Goal: Task Accomplishment & Management: Manage account settings

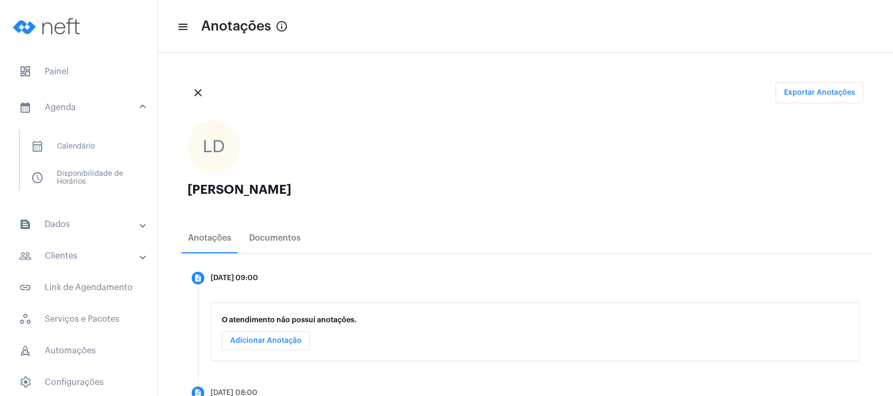
scroll to position [113, 0]
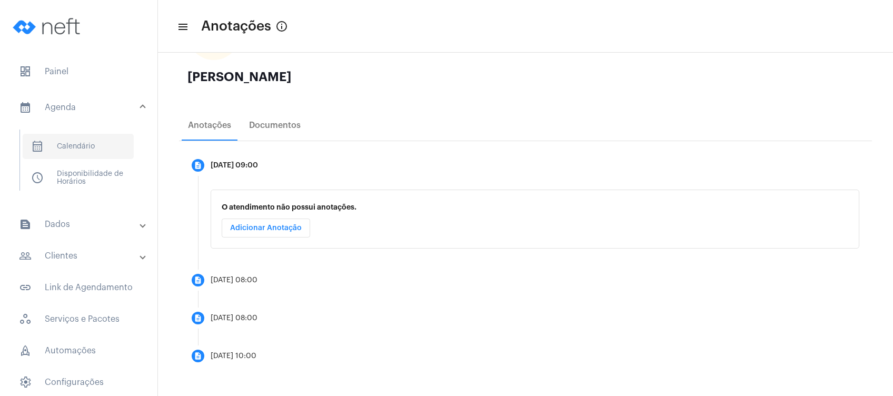
click at [109, 136] on span "calendar_month_outlined Calendário" at bounding box center [78, 146] width 111 height 25
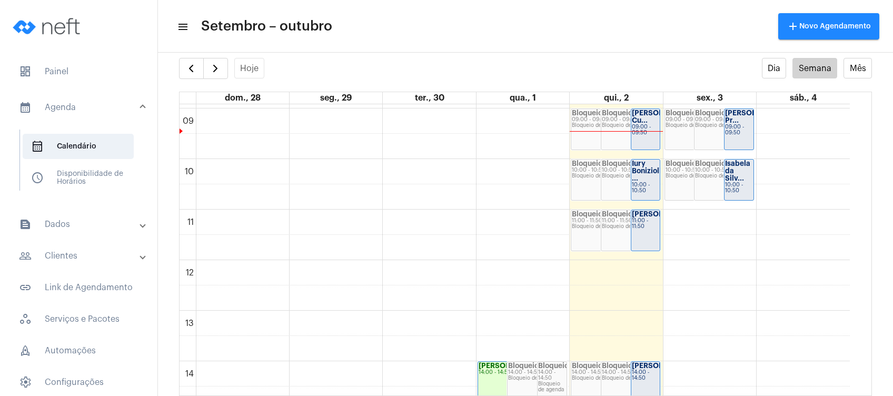
scroll to position [374, 0]
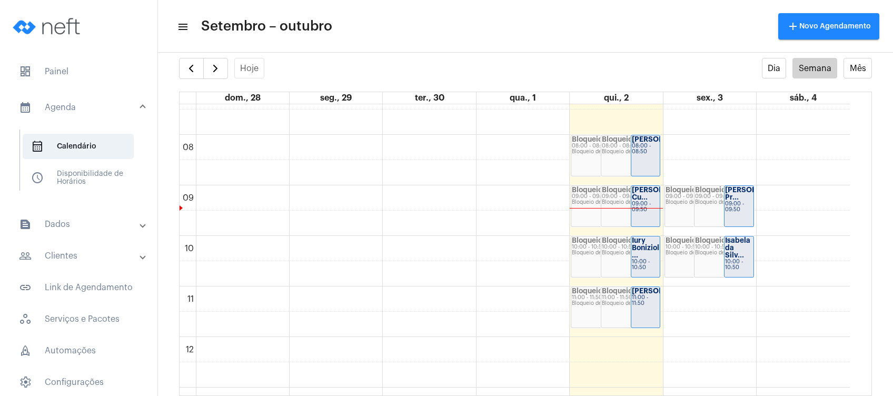
click at [602, 152] on div "Bloqueio de agenda" at bounding box center [630, 152] width 57 height 6
click at [644, 154] on div "08:00 - 08:50" at bounding box center [646, 149] width 28 height 12
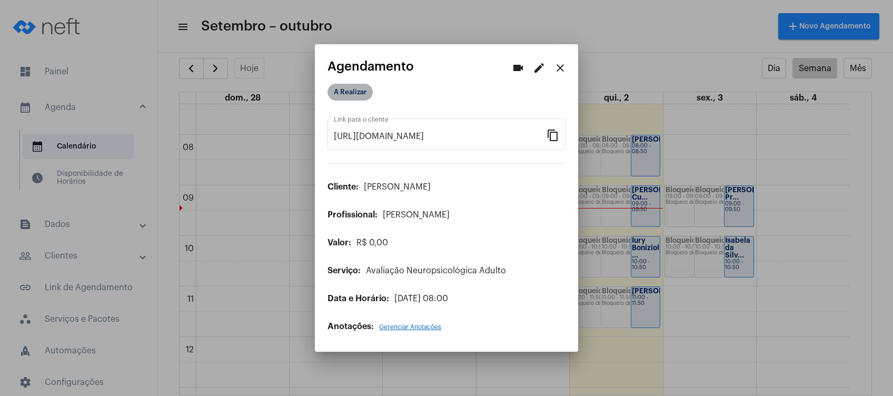
click at [337, 93] on mat-chip "A Realizar" at bounding box center [349, 92] width 45 height 17
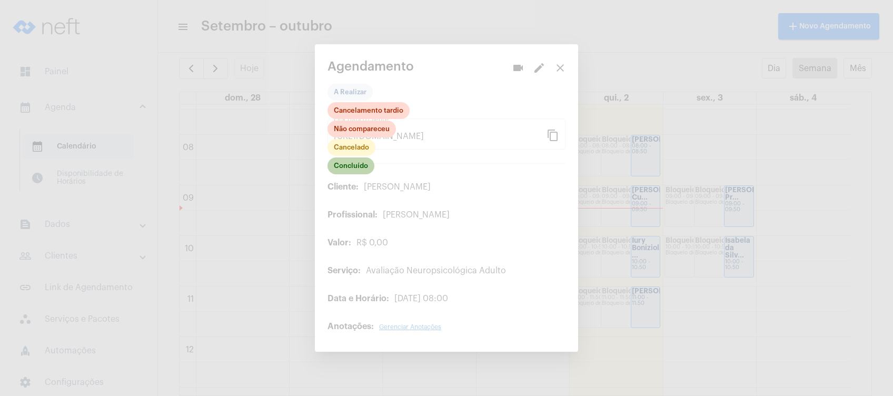
click at [360, 167] on mat-chip "Concluído" at bounding box center [350, 165] width 47 height 17
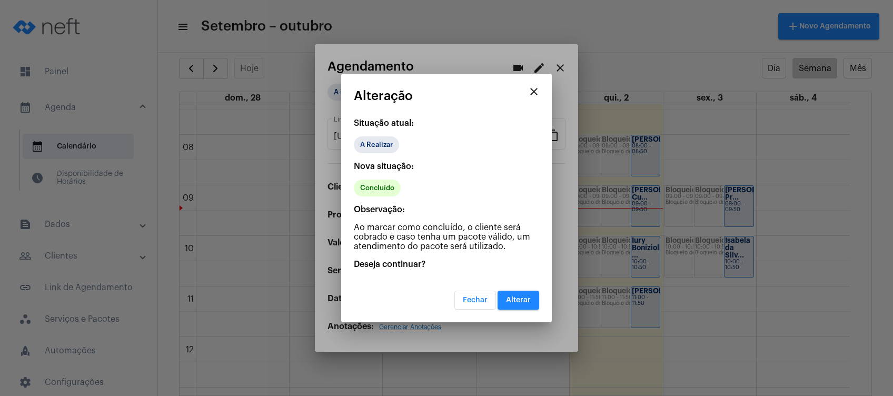
click at [514, 300] on span "Alterar" at bounding box center [518, 299] width 25 height 7
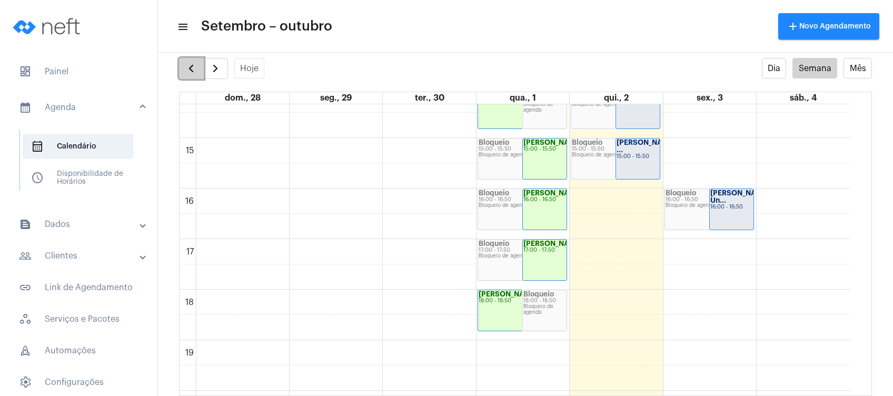
click at [194, 72] on span "button" at bounding box center [191, 68] width 13 height 13
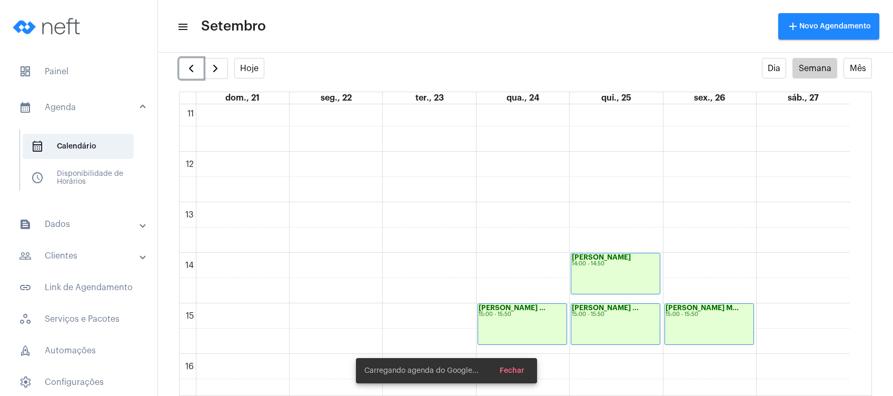
scroll to position [724, 0]
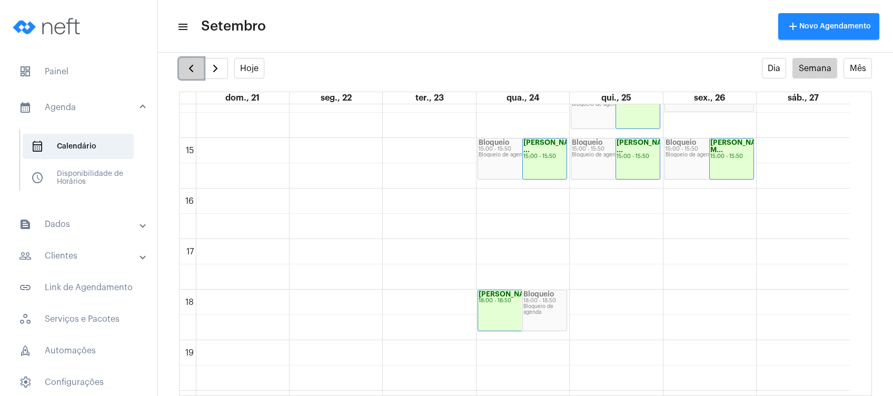
click at [181, 74] on button "button" at bounding box center [191, 68] width 25 height 21
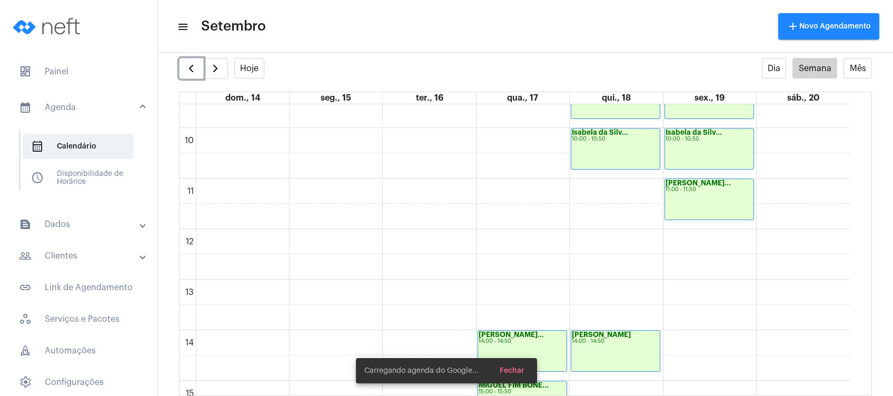
scroll to position [654, 0]
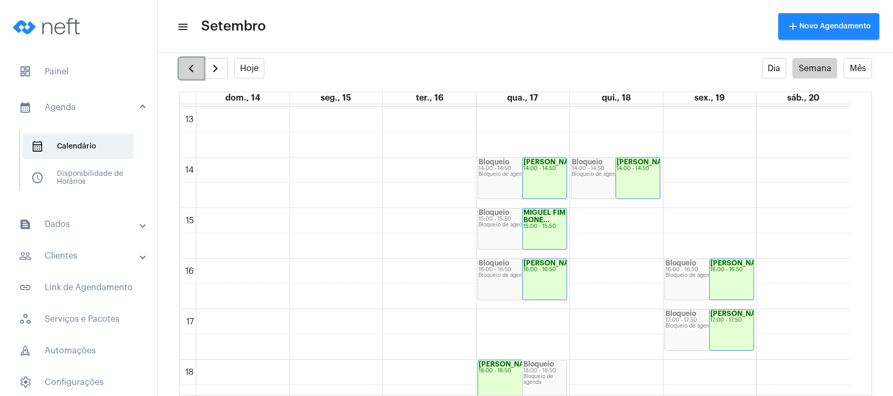
click at [191, 66] on span "button" at bounding box center [191, 68] width 13 height 13
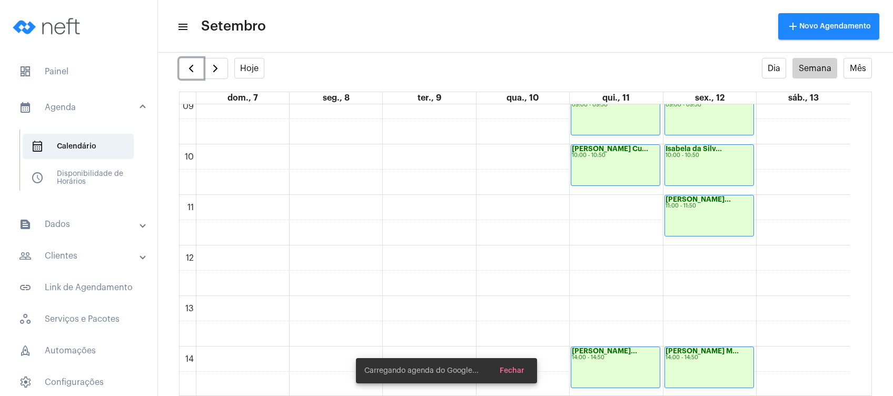
scroll to position [654, 0]
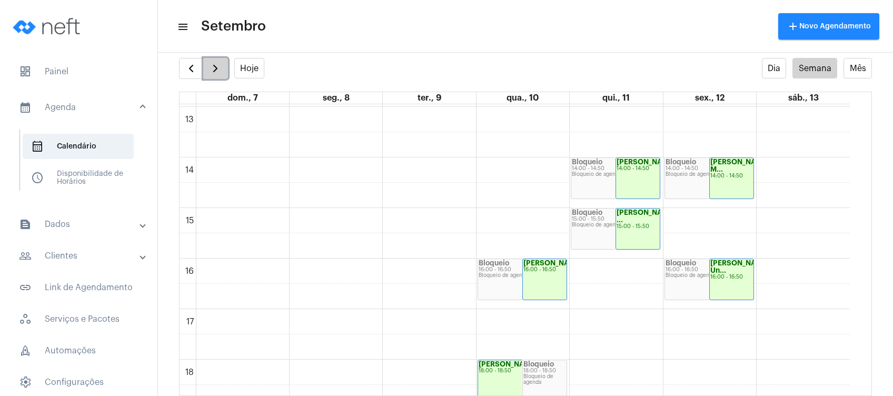
click at [212, 58] on button "button" at bounding box center [215, 68] width 25 height 21
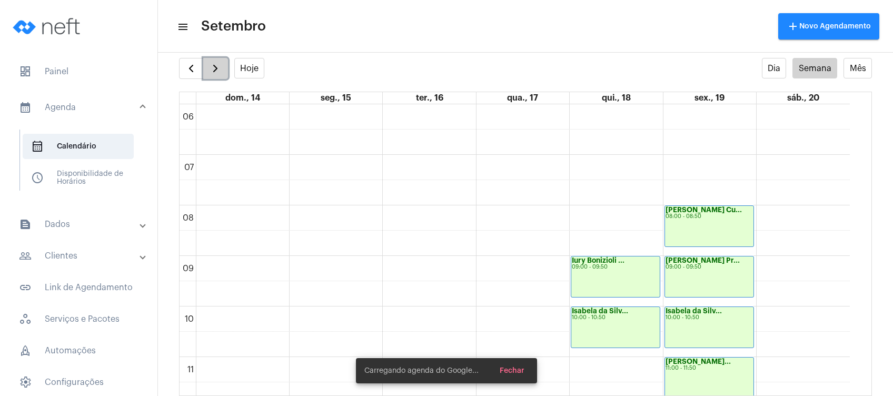
click at [213, 58] on button "button" at bounding box center [215, 68] width 25 height 21
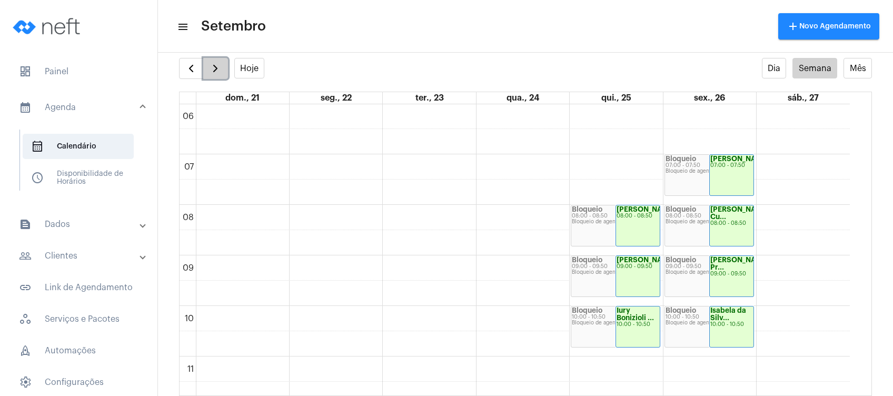
click at [213, 73] on span "button" at bounding box center [215, 68] width 13 height 13
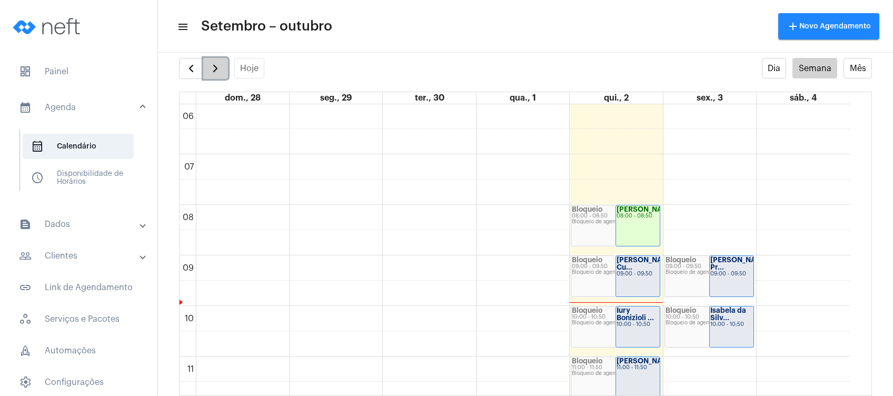
click at [218, 63] on span "button" at bounding box center [215, 68] width 13 height 13
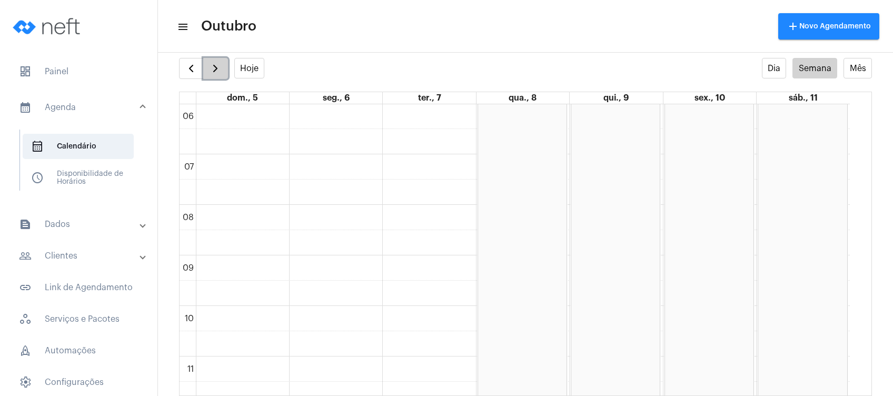
click at [226, 66] on button "button" at bounding box center [215, 68] width 25 height 21
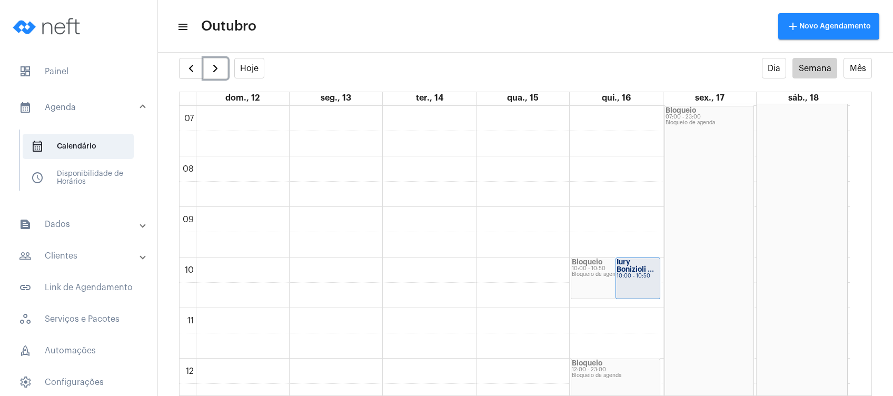
scroll to position [374, 0]
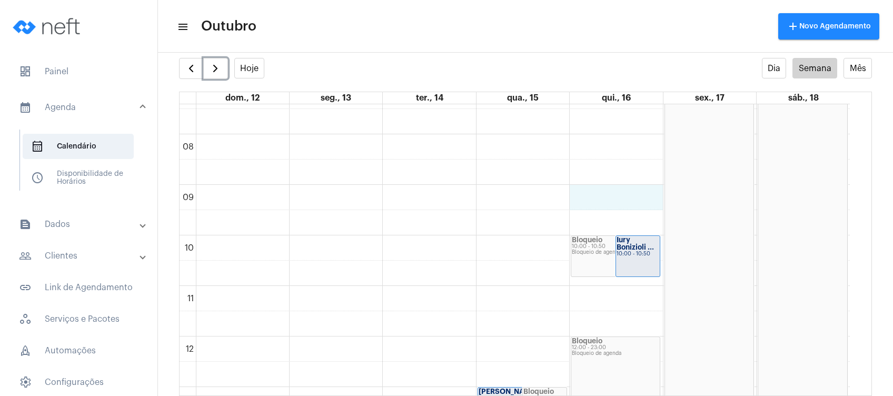
click at [615, 202] on div "00 01 02 03 04 05 06 07 08 09 10 11 12 13 14 15 16 17 18 19 20 21 22 23 Bloquei…" at bounding box center [514, 336] width 670 height 1213
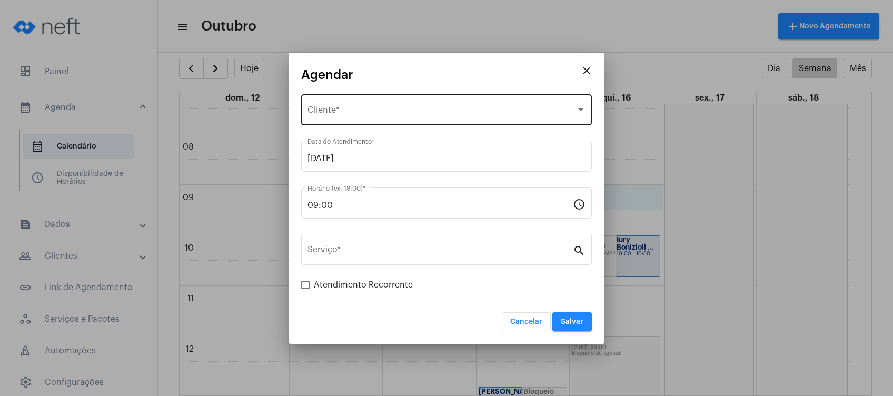
click at [451, 107] on div "Selecione o Cliente" at bounding box center [441, 111] width 268 height 9
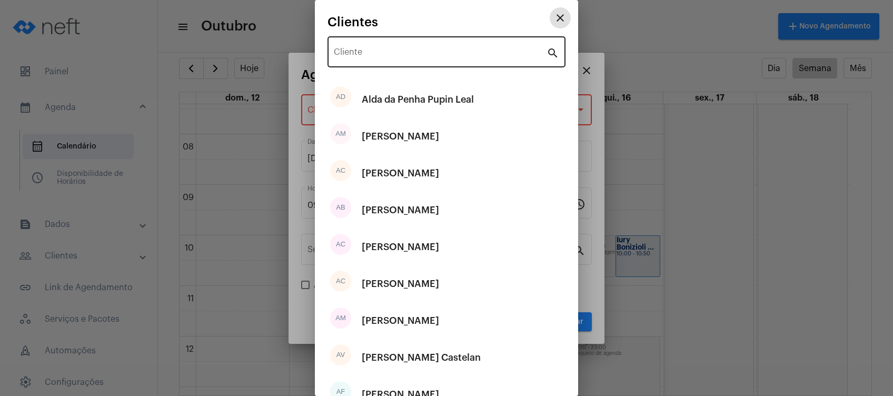
click at [459, 60] on div "Cliente" at bounding box center [440, 50] width 213 height 33
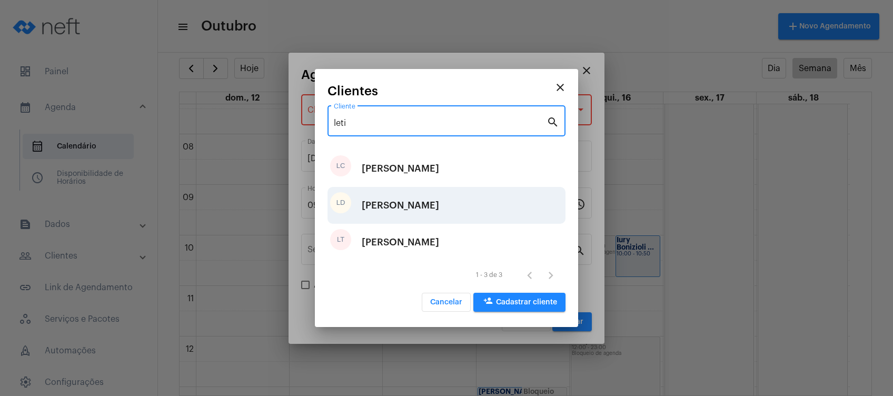
type input "leti"
click at [439, 212] on div "[PERSON_NAME]" at bounding box center [400, 205] width 77 height 32
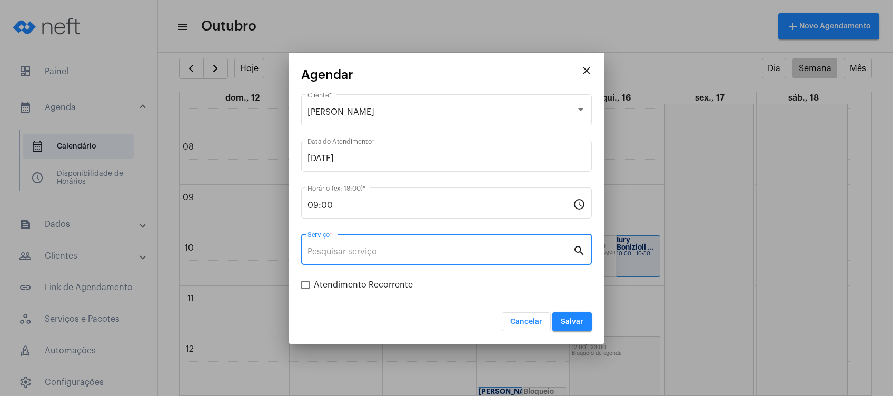
click at [415, 249] on input "Serviço *" at bounding box center [439, 251] width 265 height 9
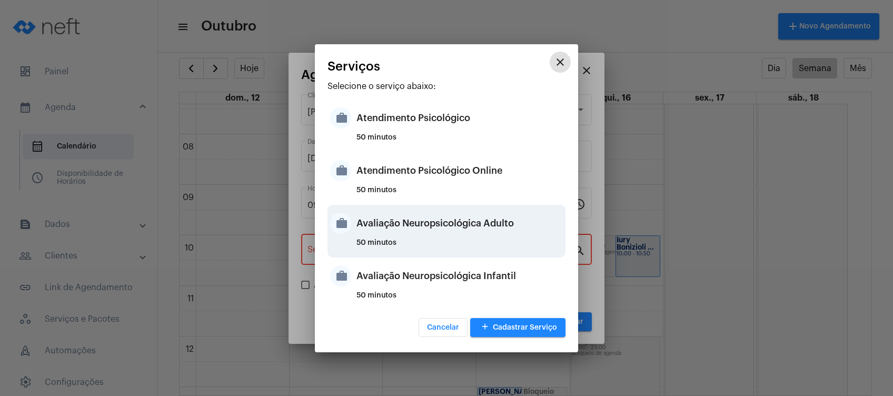
click at [449, 225] on div "Avaliação Neuropsicológica Adulto" at bounding box center [459, 223] width 206 height 32
type input "Avaliação Neuropsicológica Adulto"
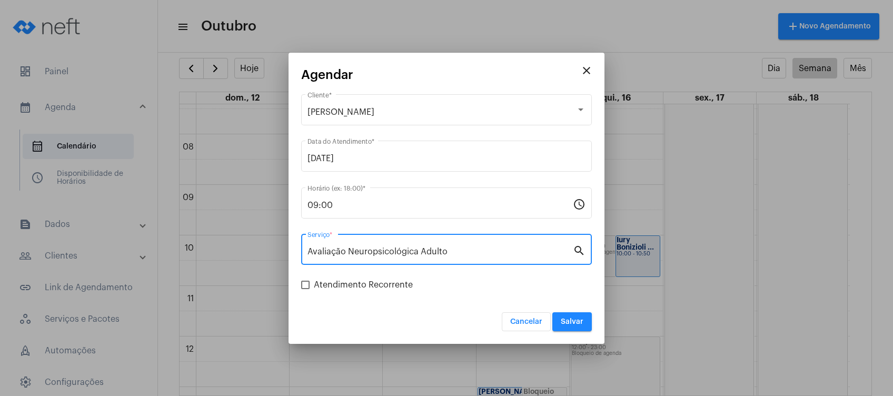
click at [459, 283] on div "Atendimento Recorrente" at bounding box center [446, 284] width 291 height 13
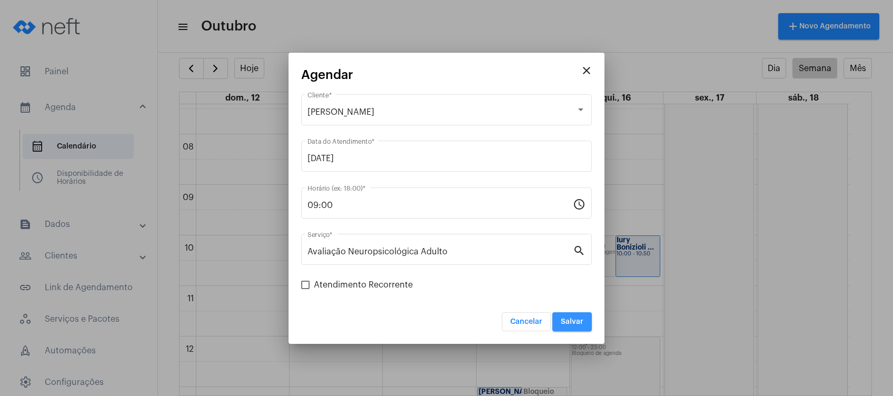
click at [577, 321] on span "Salvar" at bounding box center [571, 321] width 23 height 7
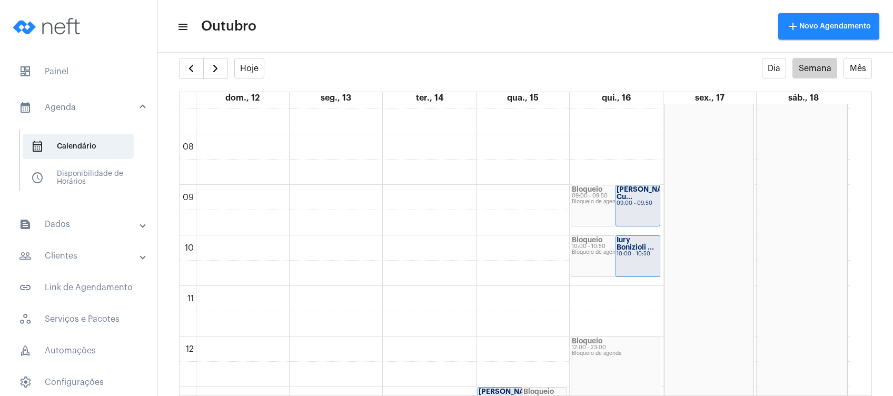
click at [88, 246] on mat-expansion-panel-header "people_outline Clientes" at bounding box center [81, 255] width 151 height 25
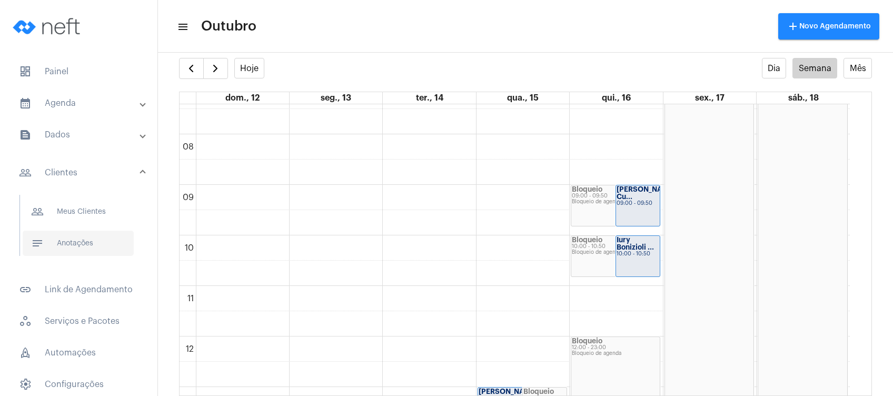
click at [88, 245] on span "notes Anotações" at bounding box center [78, 243] width 111 height 25
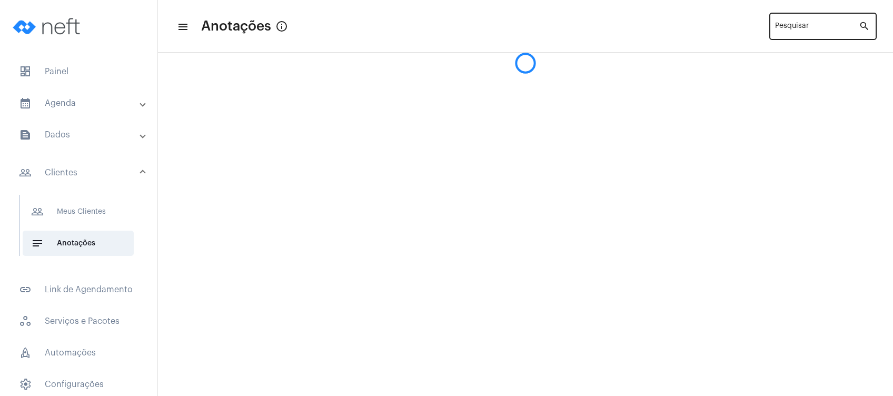
click at [788, 22] on div "Pesquisar" at bounding box center [817, 25] width 84 height 29
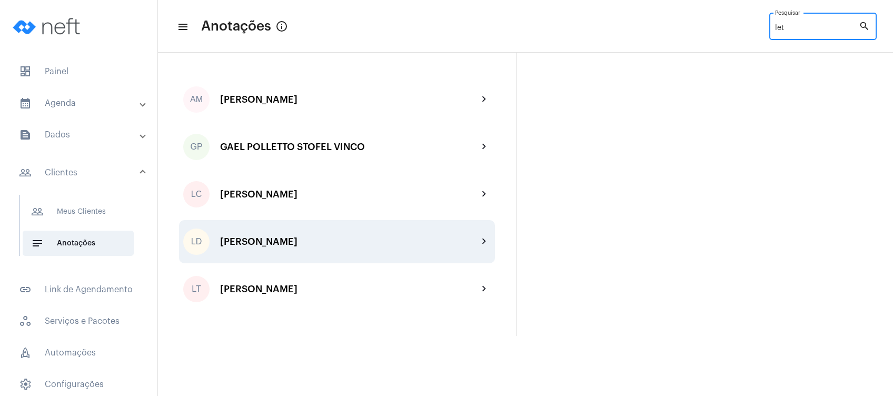
type input "let"
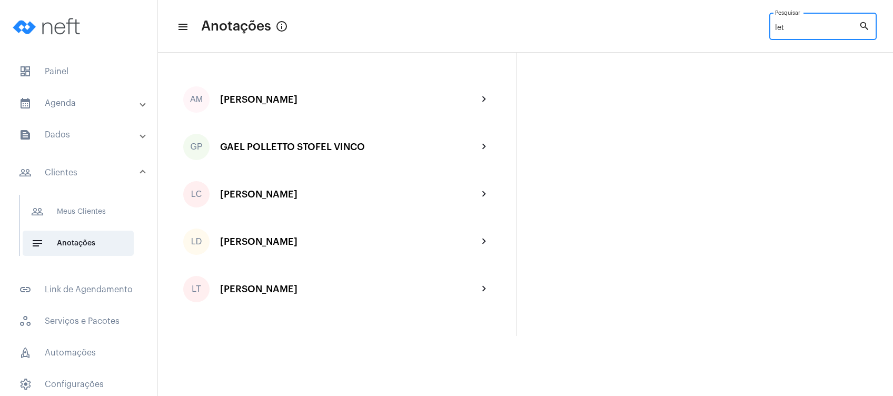
click at [396, 235] on div "LD [PERSON_NAME] chevron_right" at bounding box center [337, 241] width 316 height 43
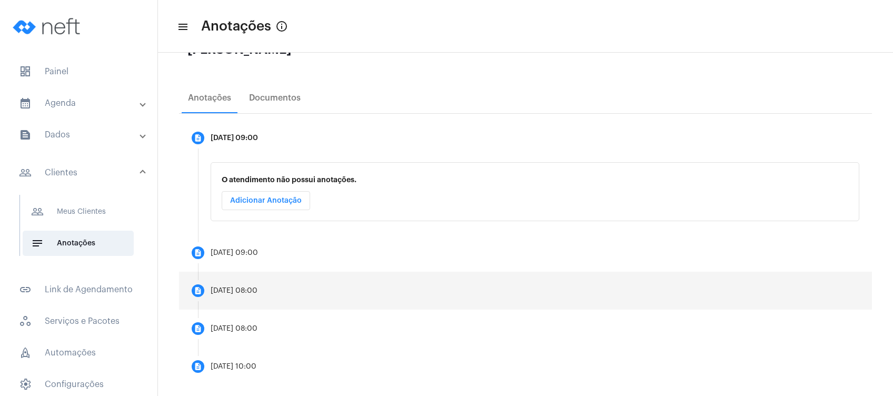
scroll to position [151, 0]
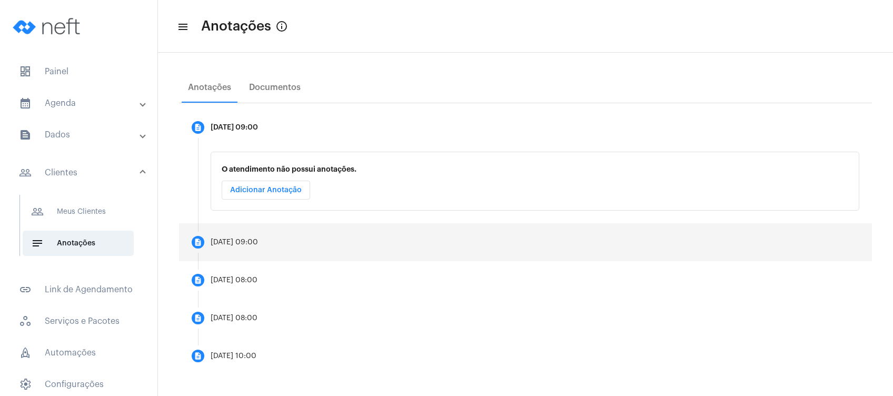
click at [258, 243] on div "[DATE] 09:00" at bounding box center [234, 242] width 47 height 8
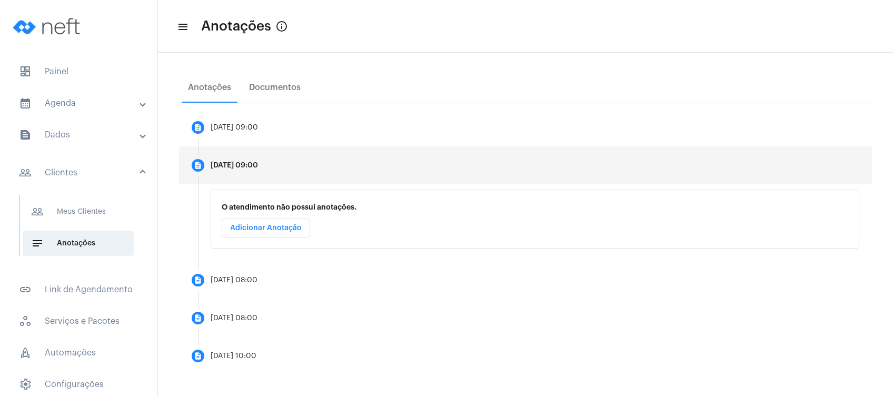
click at [265, 232] on button "Adicionar Anotação" at bounding box center [266, 227] width 88 height 19
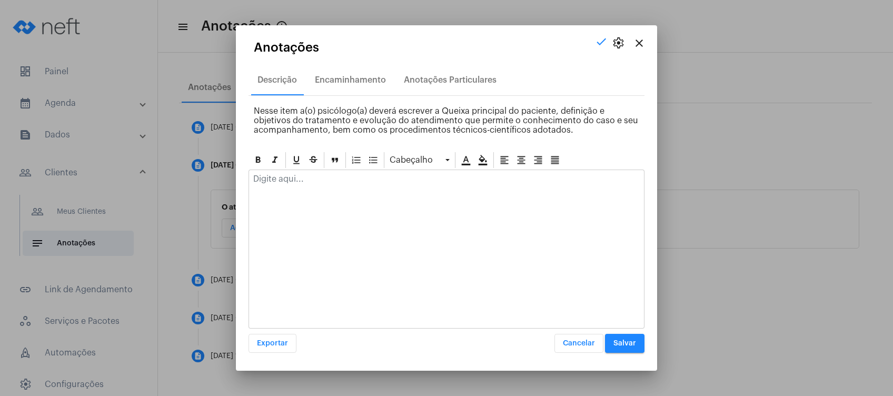
click at [301, 178] on p at bounding box center [446, 178] width 386 height 9
click at [618, 344] on span "Salvar" at bounding box center [624, 342] width 23 height 7
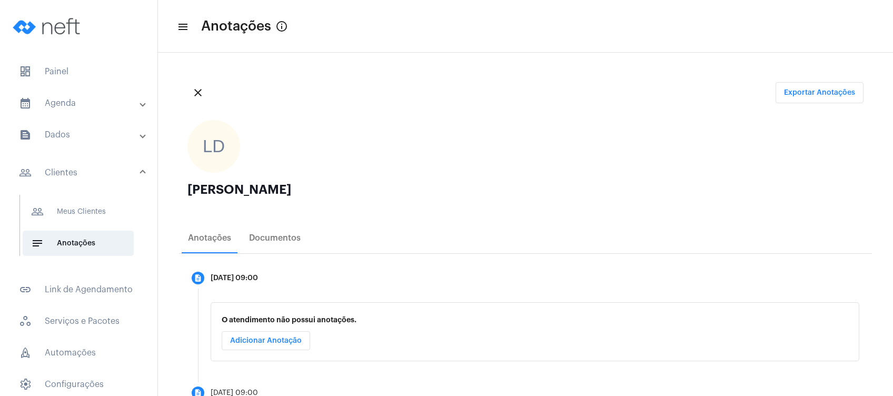
click at [89, 114] on mat-expansion-panel-header "calendar_month_outlined Agenda" at bounding box center [81, 103] width 151 height 25
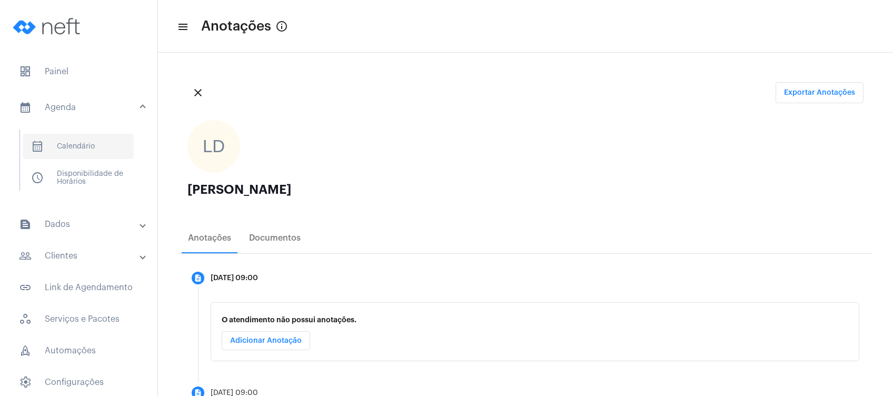
click at [95, 147] on span "calendar_month_outlined Calendário" at bounding box center [78, 146] width 111 height 25
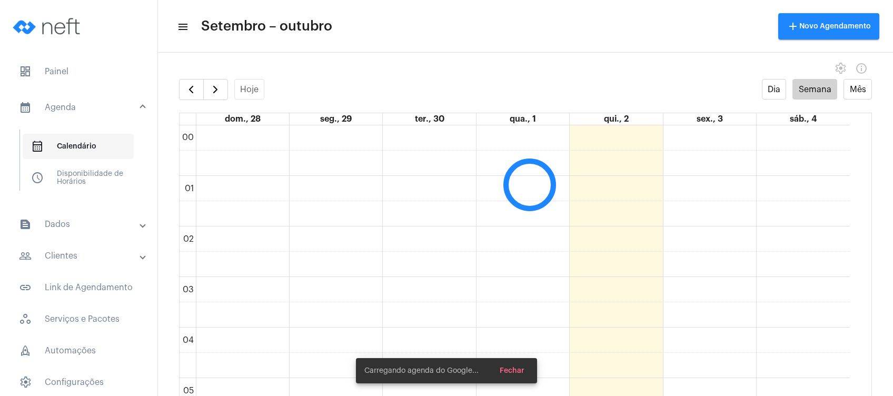
scroll to position [303, 0]
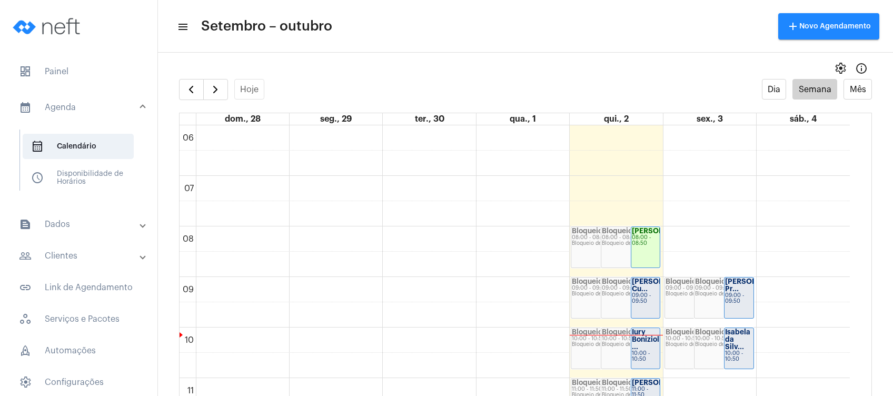
click at [88, 254] on mat-panel-title "people_outline Clientes" at bounding box center [80, 255] width 122 height 13
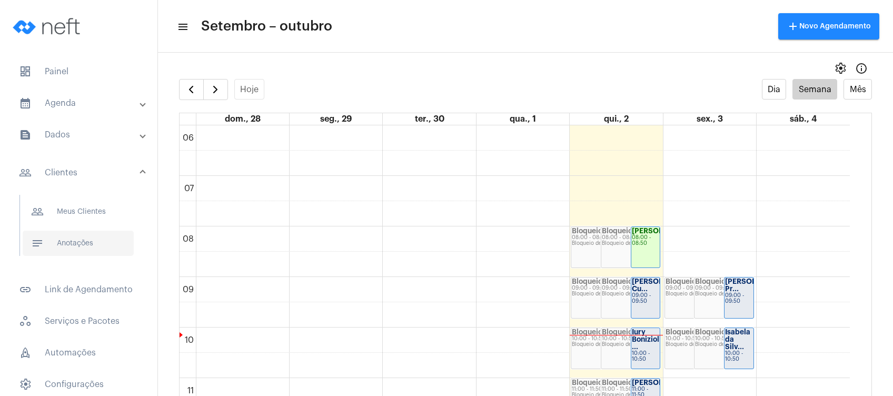
click at [88, 244] on span "notes Anotações" at bounding box center [78, 243] width 111 height 25
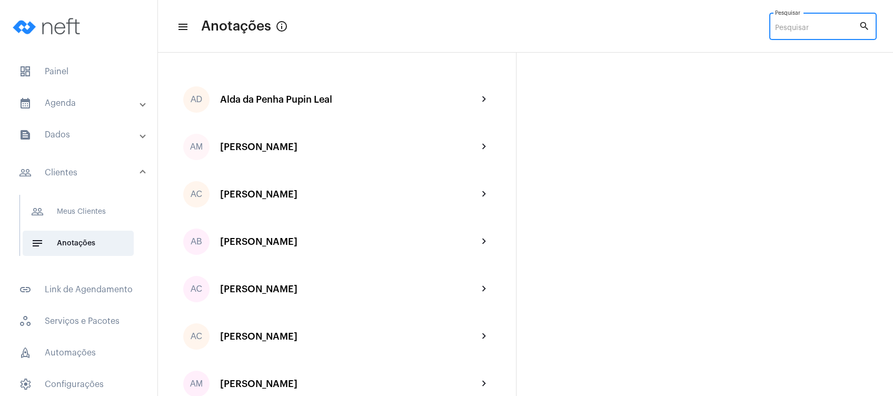
click at [829, 33] on div "Pesquisar" at bounding box center [817, 25] width 84 height 29
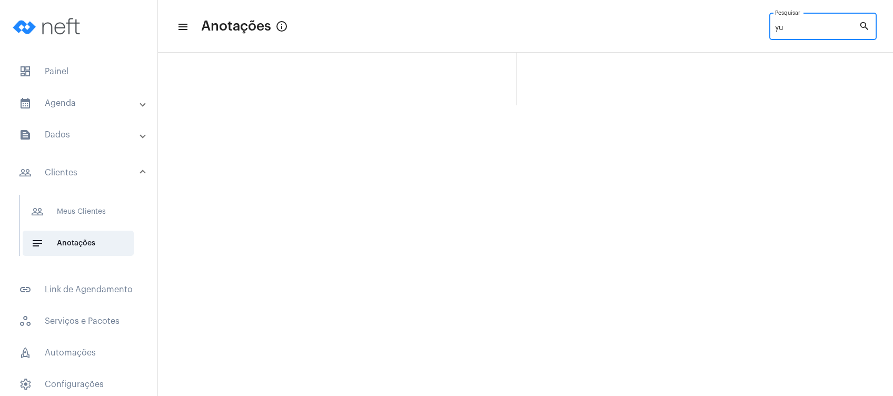
type input "y"
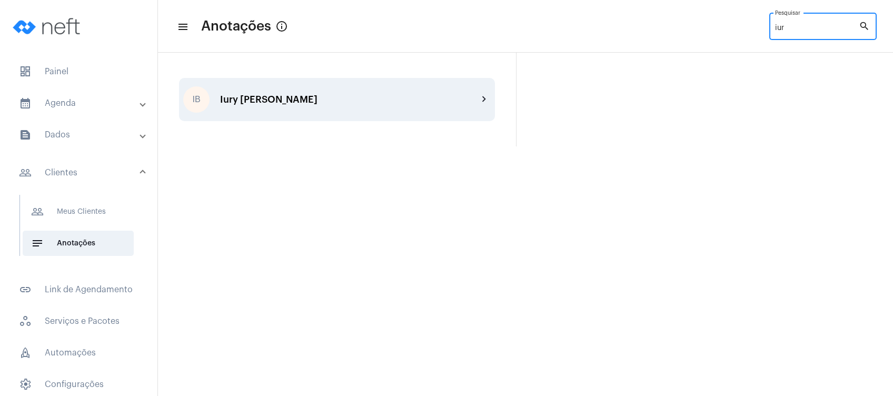
type input "iur"
click at [431, 85] on div "IB Iury Bonizioli Favero chevron_right" at bounding box center [337, 99] width 316 height 43
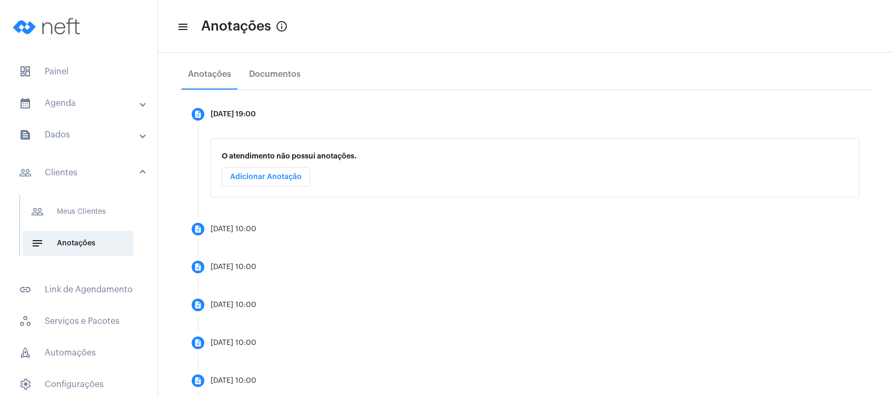
scroll to position [340, 0]
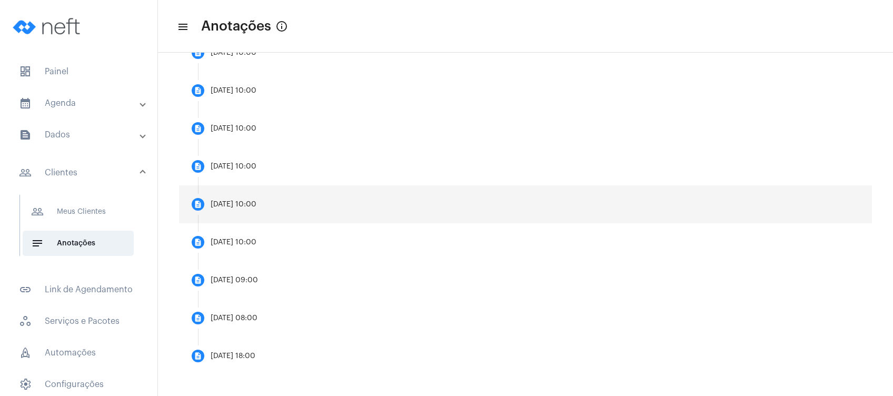
click at [256, 202] on div "[DATE] 10:00" at bounding box center [234, 205] width 46 height 8
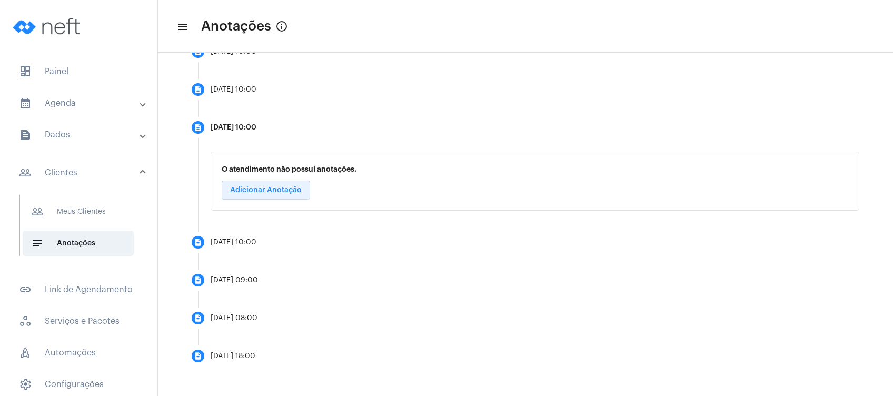
click at [281, 191] on span "Adicionar Anotação" at bounding box center [266, 189] width 72 height 7
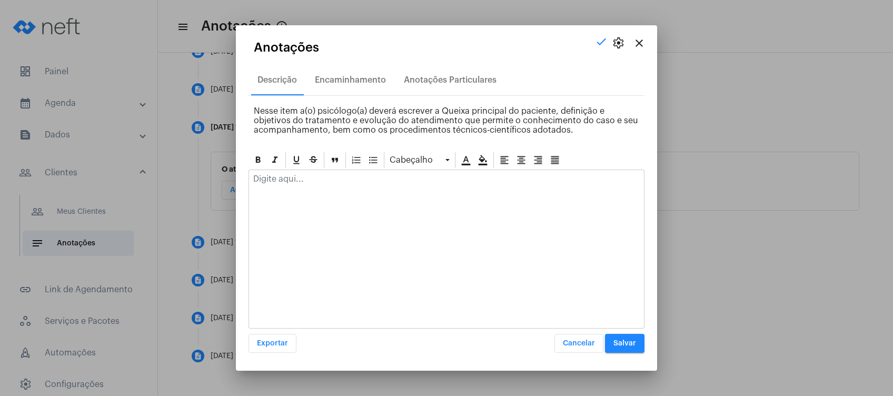
click at [308, 185] on div at bounding box center [446, 181] width 395 height 23
click at [608, 340] on button "Salvar" at bounding box center [624, 343] width 39 height 19
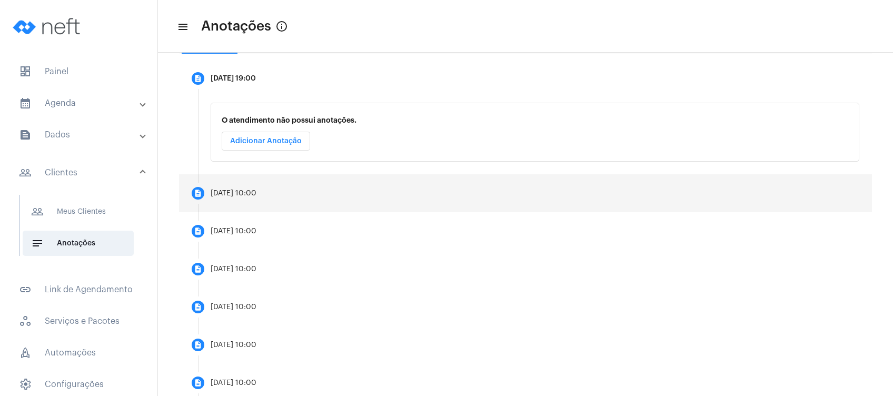
scroll to position [269, 0]
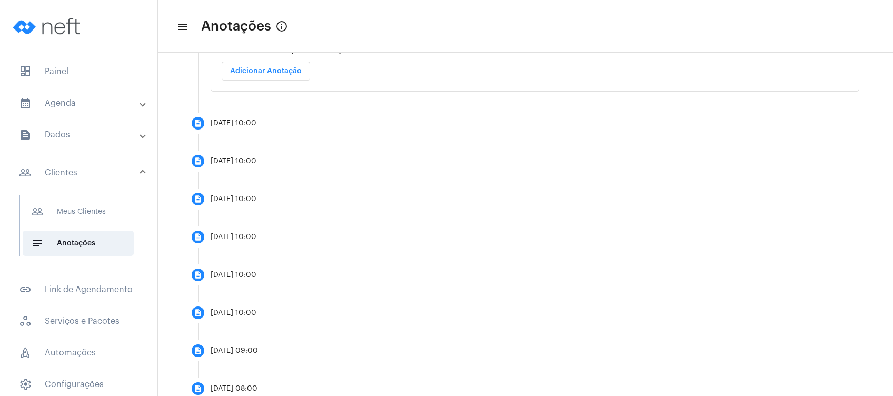
click at [87, 121] on mat-accordion "calendar_month_outlined Agenda calendar_month_outlined Calendário schedule Disp…" at bounding box center [78, 260] width 157 height 338
click at [88, 109] on mat-expansion-panel-header "calendar_month_outlined Agenda" at bounding box center [81, 103] width 151 height 25
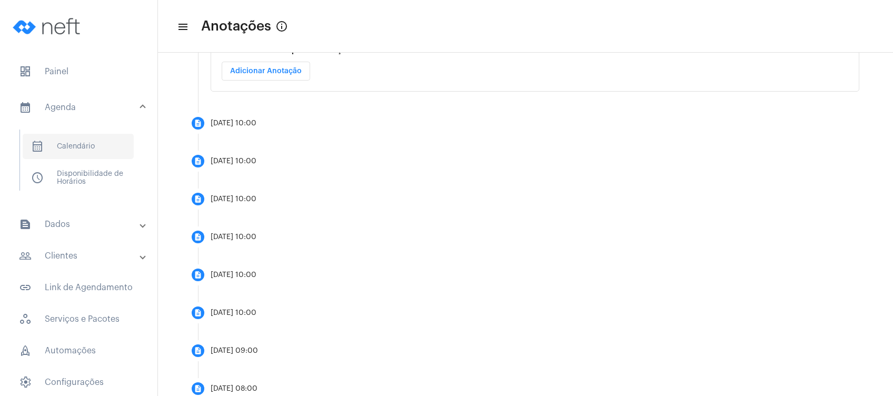
click at [82, 142] on span "calendar_month_outlined Calendário" at bounding box center [78, 146] width 111 height 25
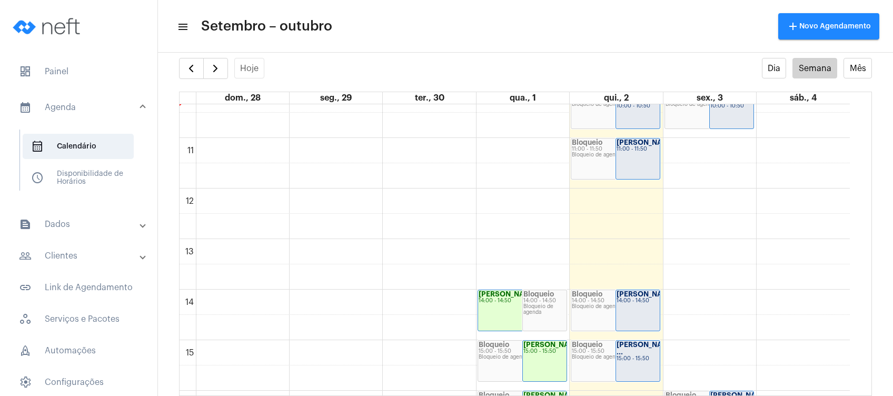
scroll to position [654, 0]
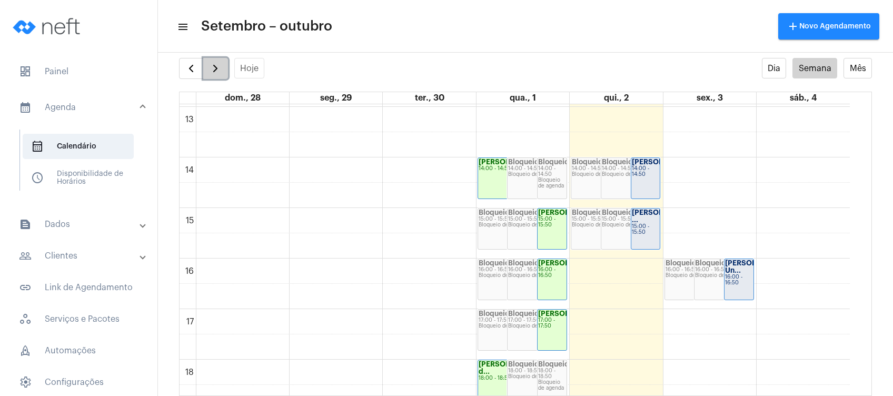
click at [212, 69] on span "button" at bounding box center [215, 68] width 13 height 13
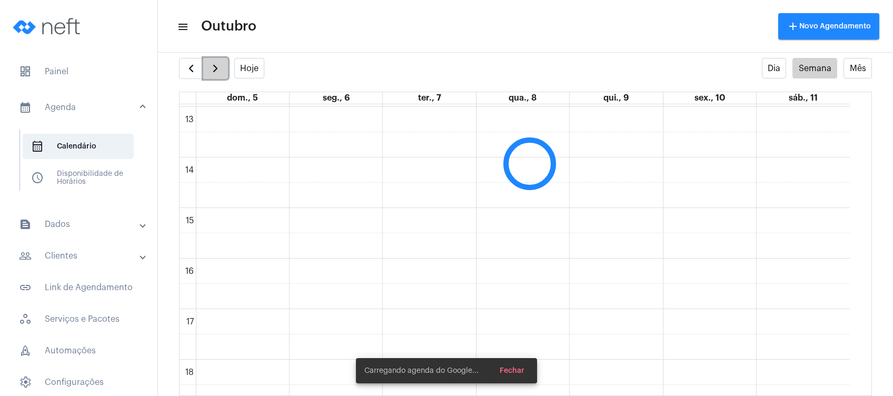
scroll to position [303, 0]
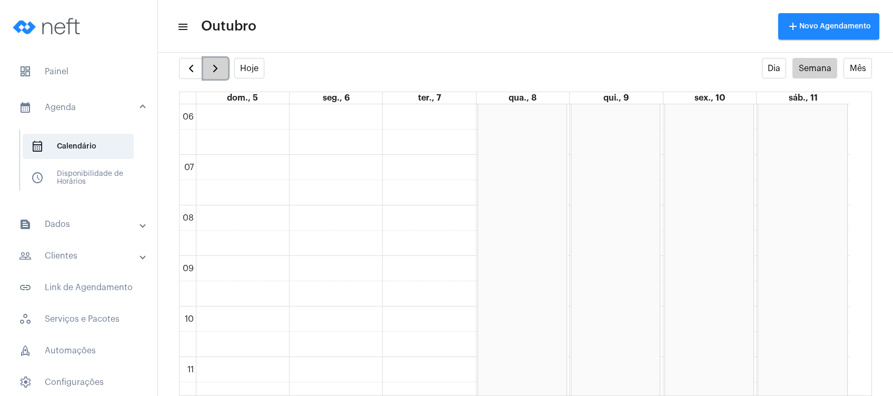
click at [213, 68] on span "button" at bounding box center [215, 68] width 13 height 13
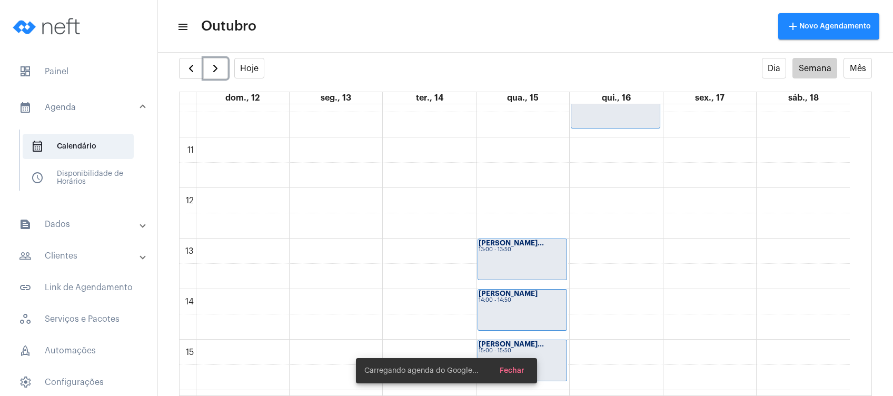
scroll to position [655, 0]
